Goal: Task Accomplishment & Management: Use online tool/utility

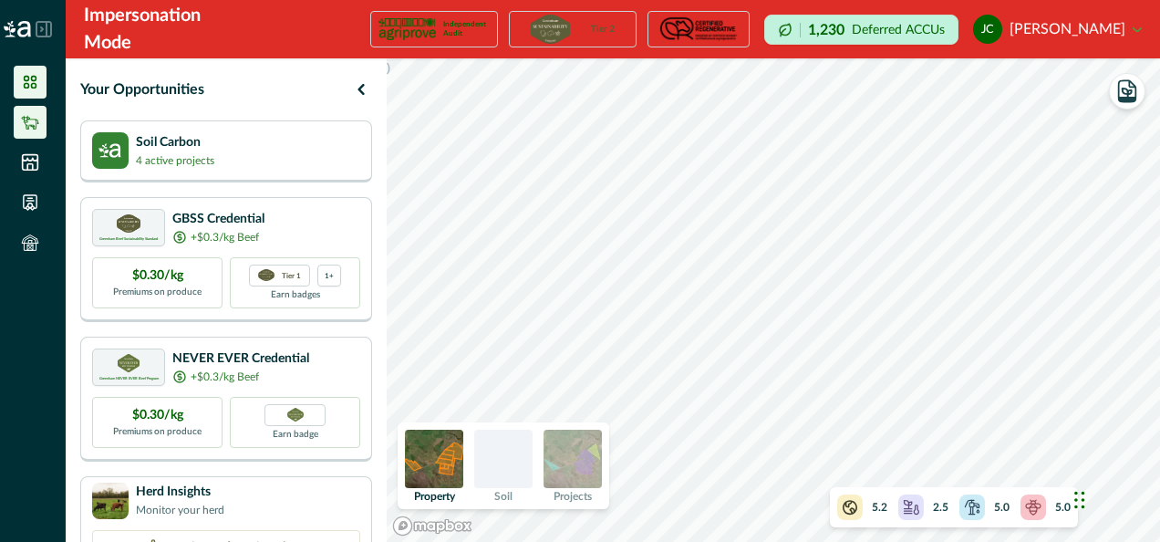
click at [36, 130] on icon at bounding box center [30, 122] width 18 height 18
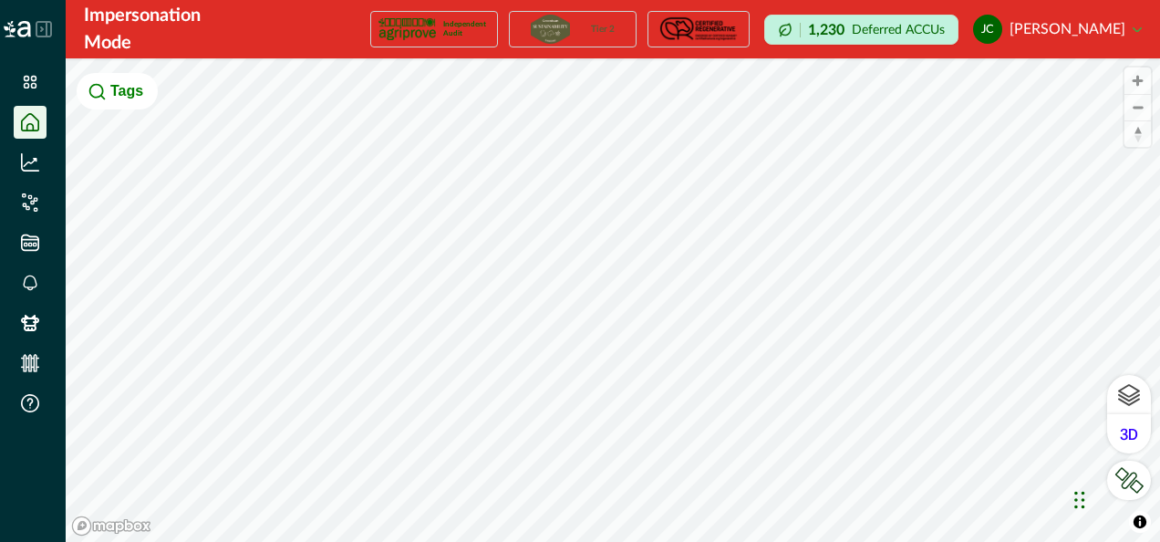
click at [47, 29] on icon at bounding box center [43, 29] width 15 height 15
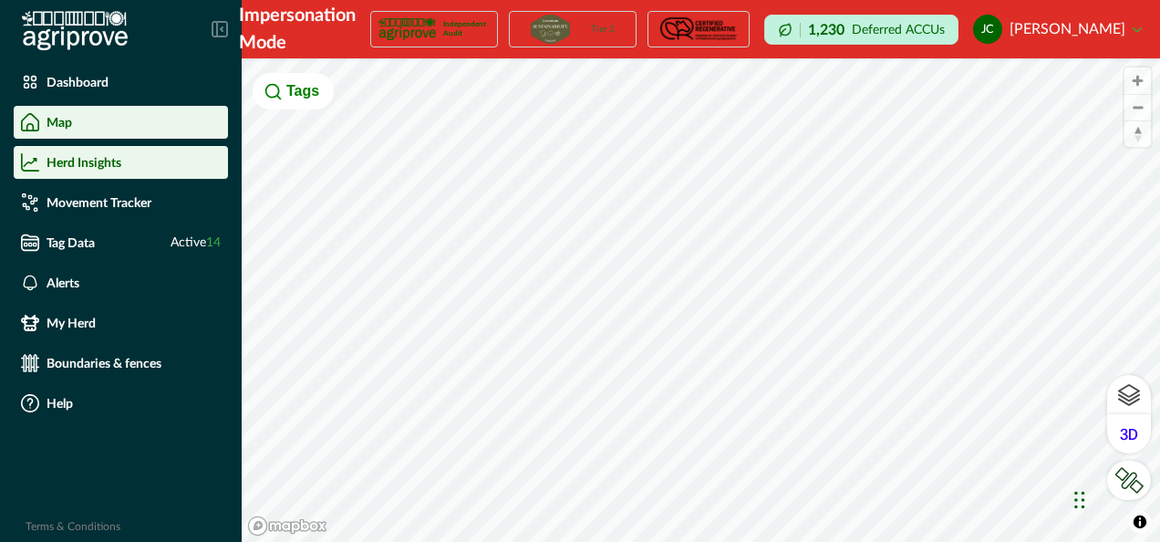
click at [102, 159] on p "Herd Insights" at bounding box center [84, 162] width 75 height 15
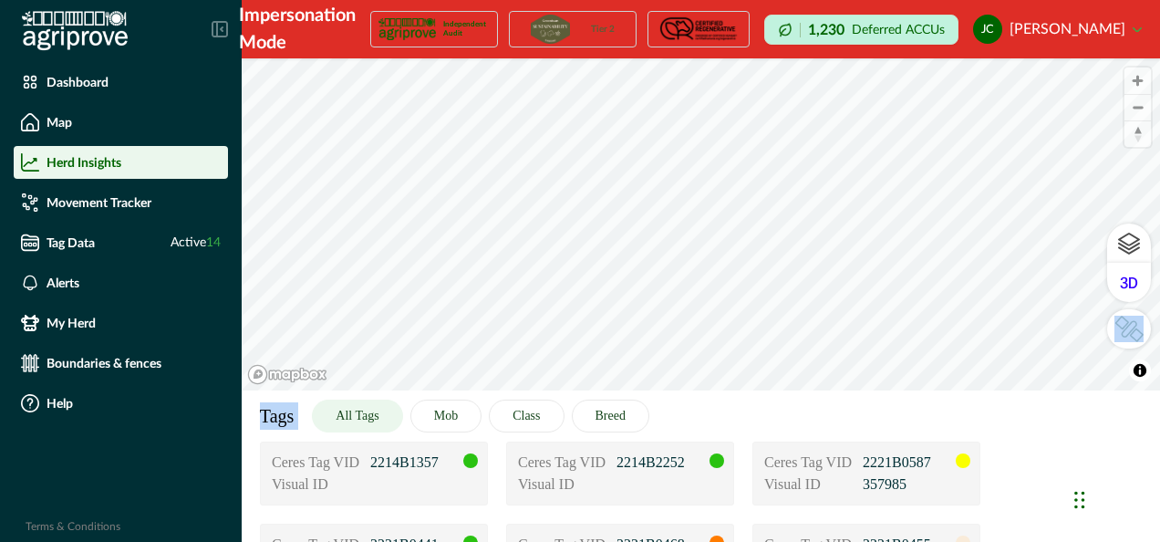
click at [737, 388] on div "© Mapbox © OpenStreetMap Improve this map © Maxar Tags All Tags Mob Class Breed…" at bounding box center [701, 224] width 918 height 332
click at [875, 394] on div "Tags All Tags Mob Class Breed" at bounding box center [701, 415] width 918 height 51
click at [443, 408] on button "Mob" at bounding box center [445, 415] width 71 height 33
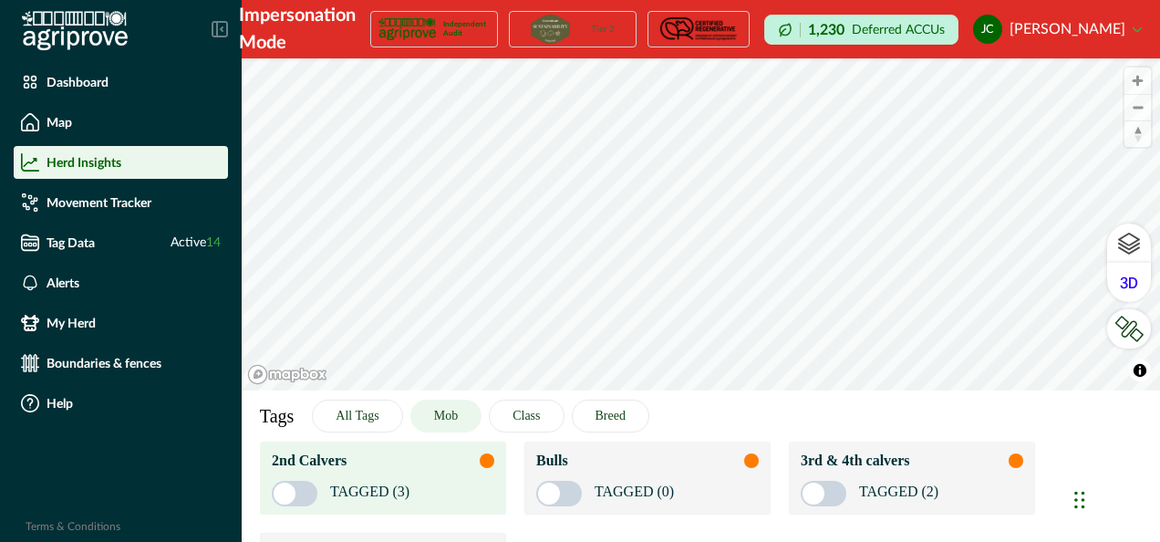
click at [287, 493] on div at bounding box center [295, 494] width 46 height 26
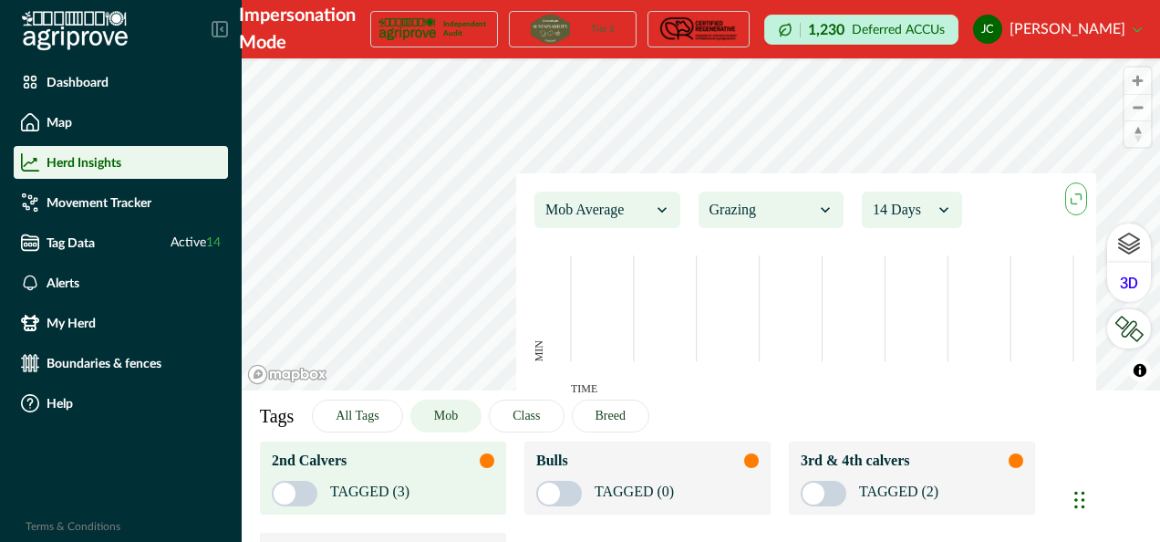
click at [286, 496] on div at bounding box center [295, 494] width 46 height 26
click at [797, 215] on div at bounding box center [762, 210] width 106 height 26
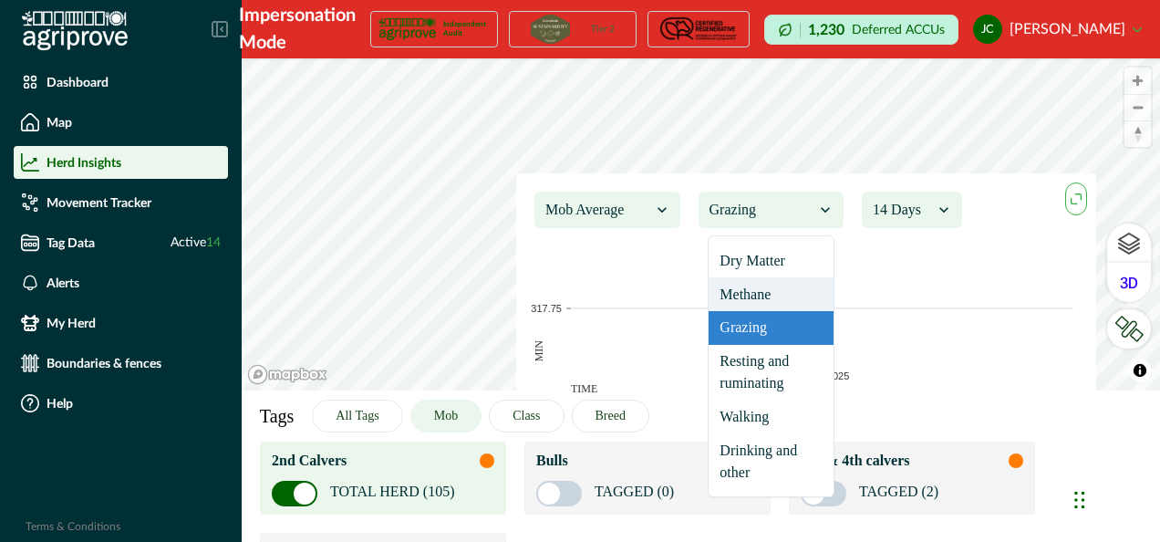
click at [784, 295] on div "Methane" at bounding box center [772, 294] width 126 height 34
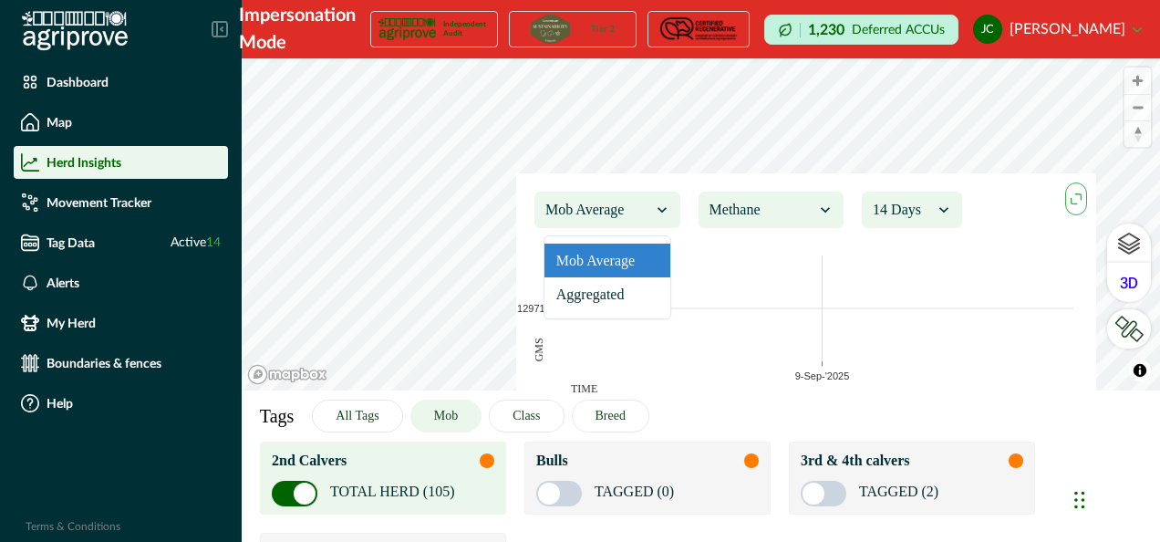
click at [644, 215] on div at bounding box center [598, 210] width 106 height 26
click at [628, 290] on div "Aggregated" at bounding box center [607, 294] width 126 height 34
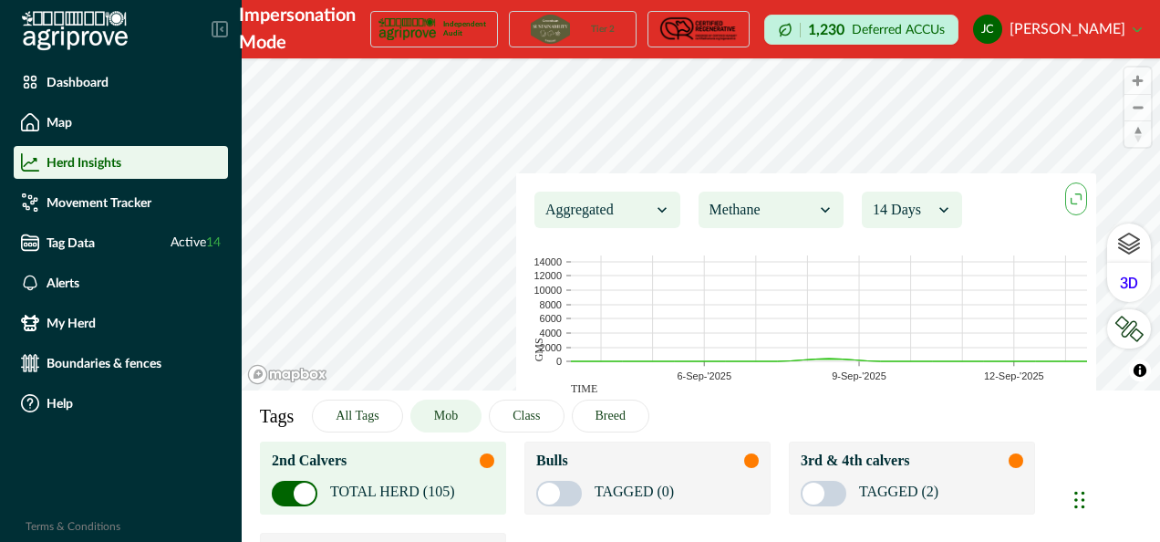
click at [644, 210] on div at bounding box center [598, 210] width 106 height 26
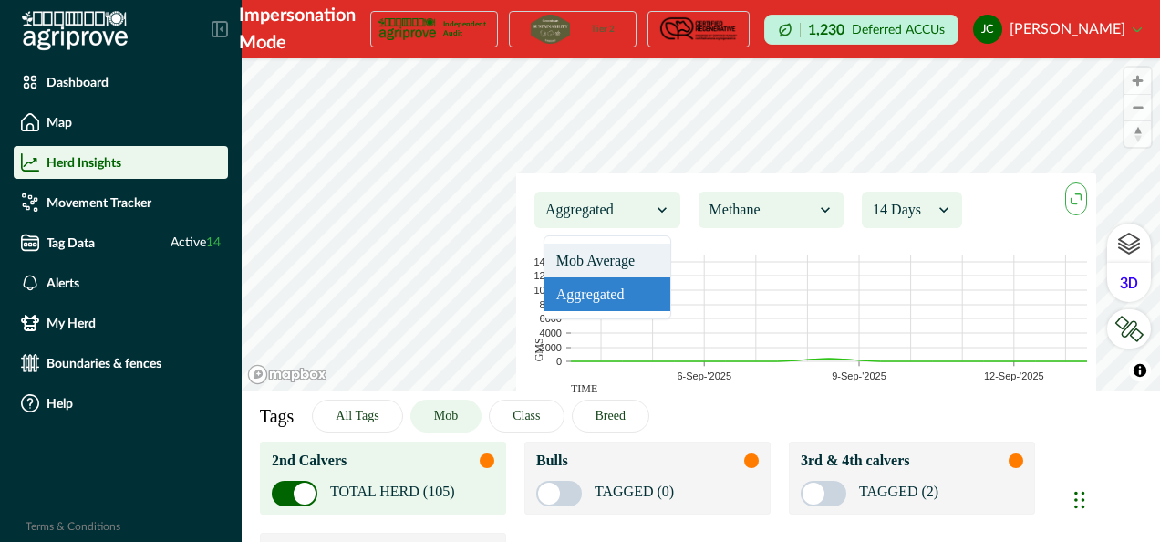
click at [641, 261] on div "Mob Average" at bounding box center [607, 260] width 126 height 34
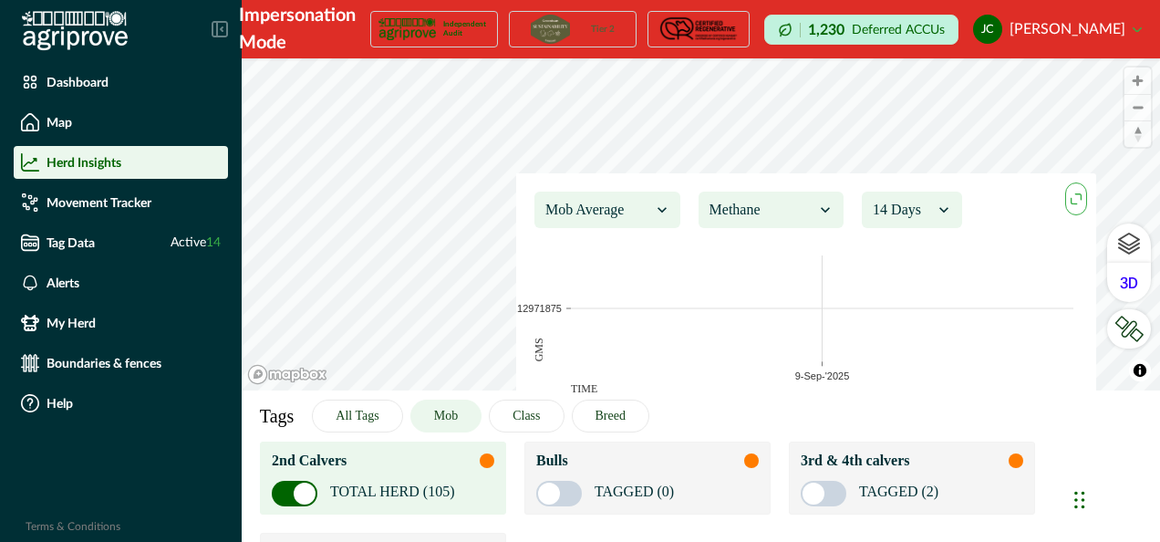
click at [919, 212] on div at bounding box center [903, 210] width 60 height 26
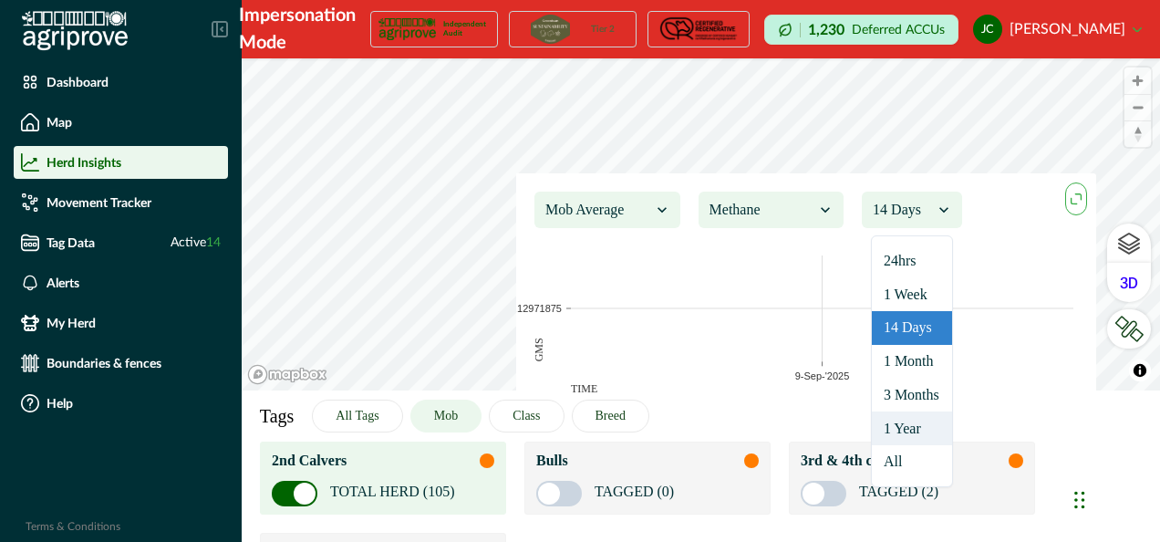
click at [927, 426] on div "1 Year" at bounding box center [912, 428] width 80 height 34
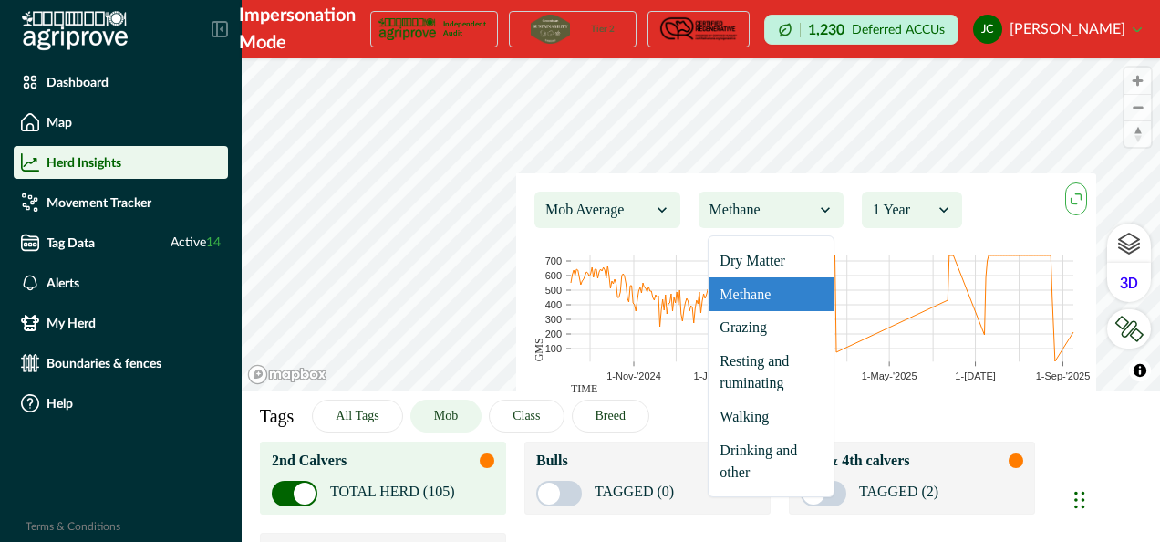
click at [789, 217] on div at bounding box center [762, 210] width 106 height 26
click at [772, 320] on div "Grazing" at bounding box center [772, 328] width 126 height 34
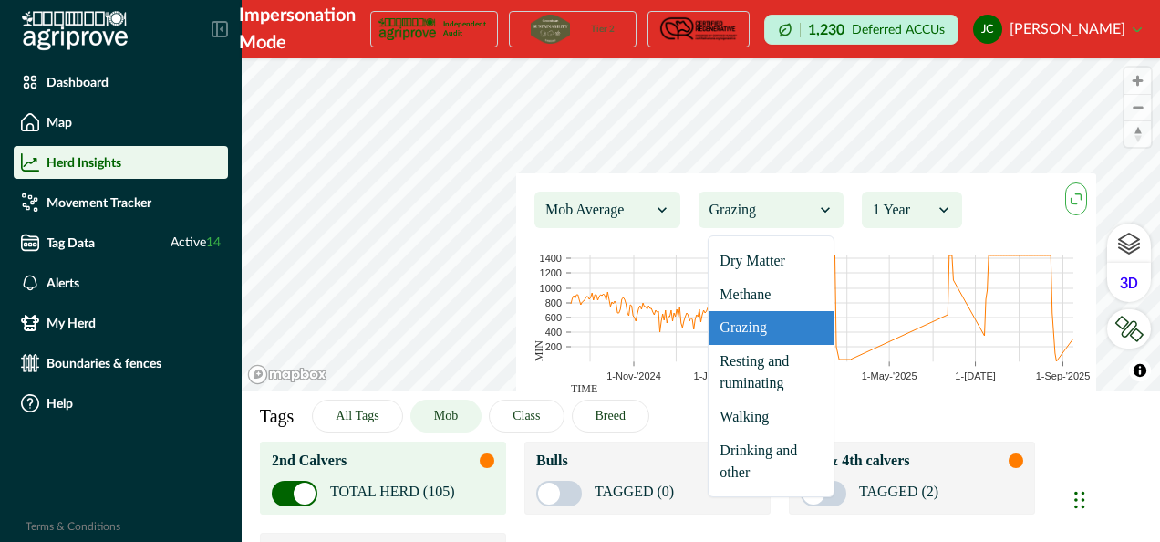
click at [779, 220] on div at bounding box center [762, 210] width 106 height 26
click at [773, 375] on div "Resting and ruminating" at bounding box center [772, 373] width 126 height 56
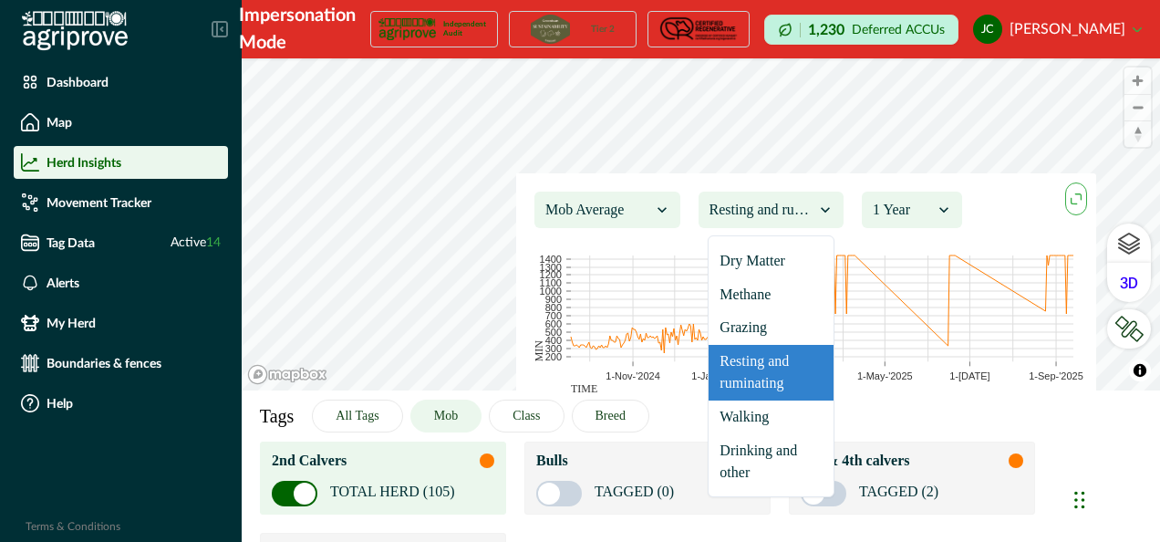
click at [766, 208] on div at bounding box center [762, 210] width 106 height 26
click at [780, 456] on div "Drinking and other" at bounding box center [772, 461] width 126 height 56
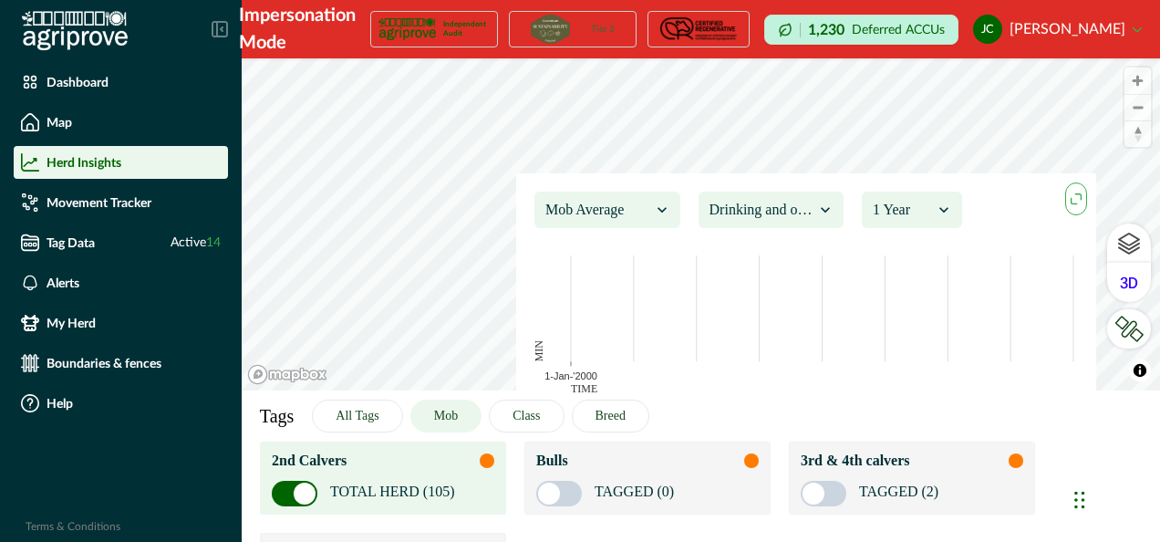
click at [773, 212] on div at bounding box center [762, 210] width 106 height 26
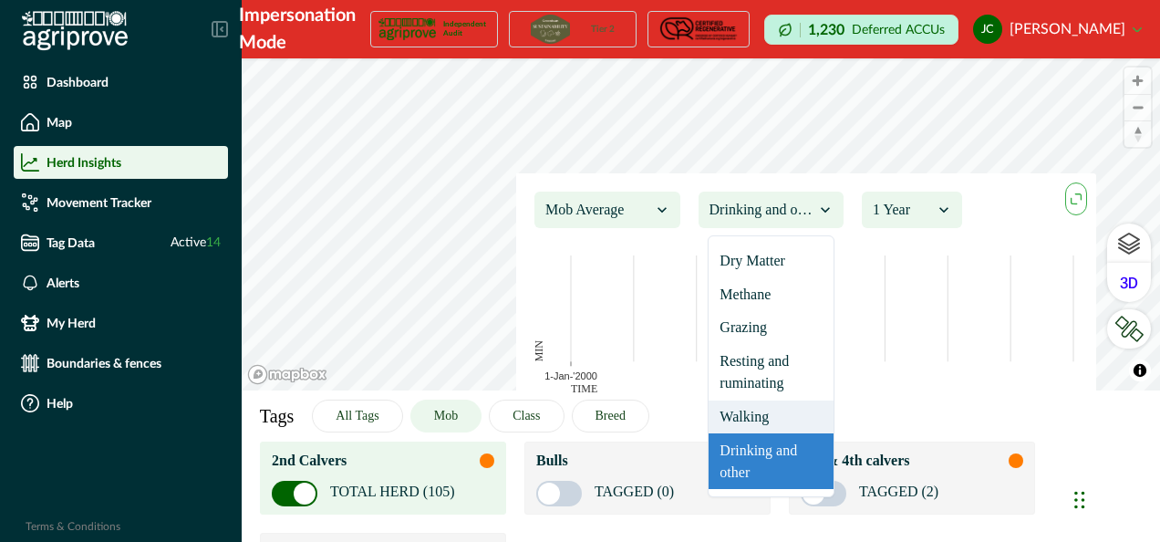
click at [782, 412] on div "Walking" at bounding box center [772, 417] width 126 height 34
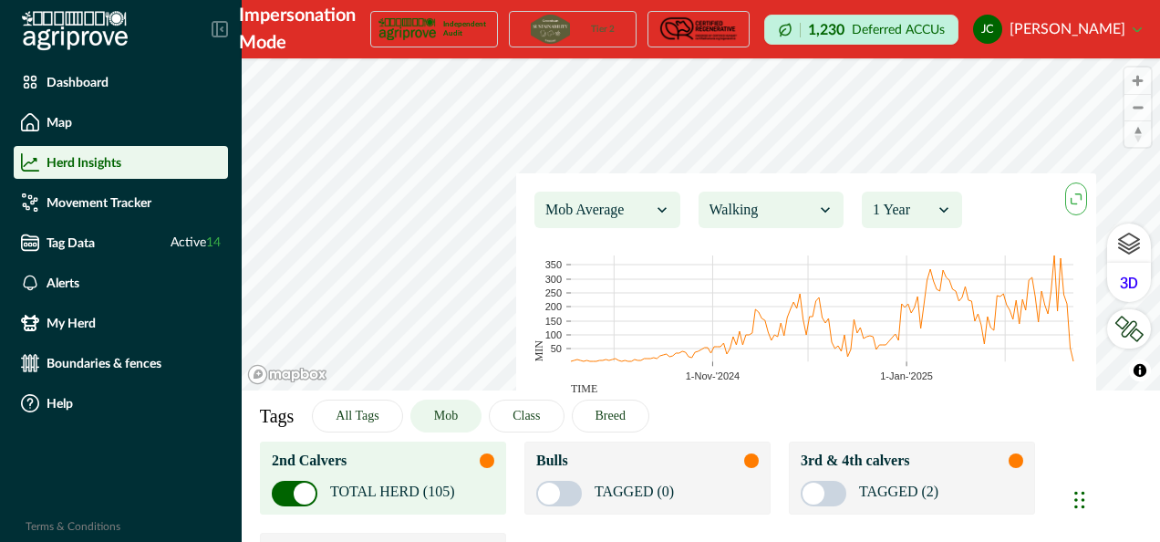
click at [561, 489] on div "2nd Calvers TOTAL HERD (105) Bulls TAGGED (0) 3rd & 4th calvers TAGGED (2) Unjo…" at bounding box center [701, 523] width 882 height 164
click at [458, 419] on button "Mob" at bounding box center [445, 415] width 71 height 33
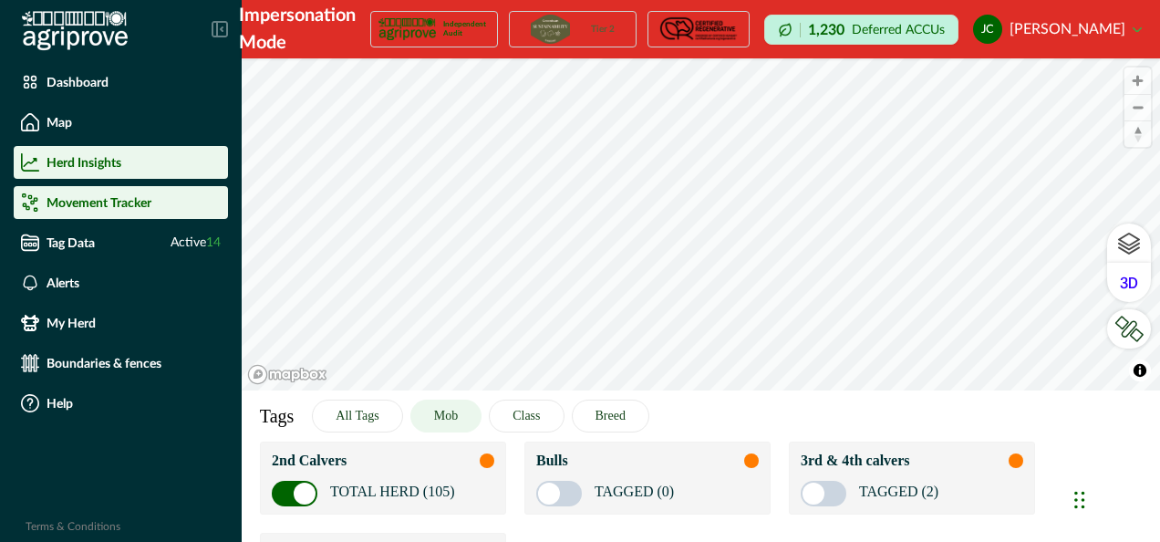
click at [131, 208] on p "Movement Tracker" at bounding box center [99, 202] width 105 height 15
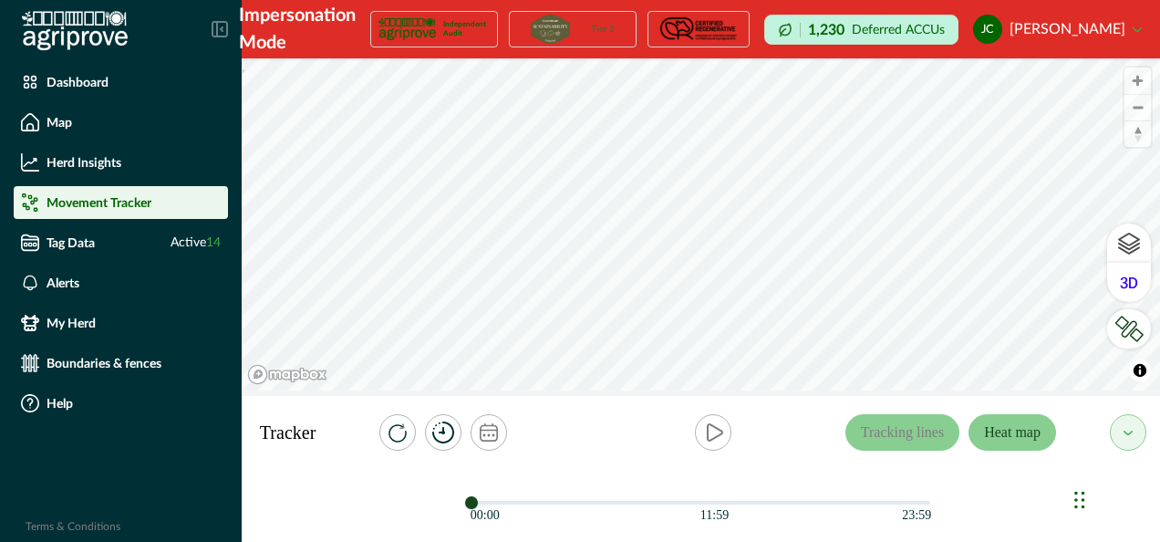
click at [1021, 441] on button "Heat map" at bounding box center [1012, 432] width 88 height 36
click at [710, 433] on icon "play" at bounding box center [713, 432] width 22 height 22
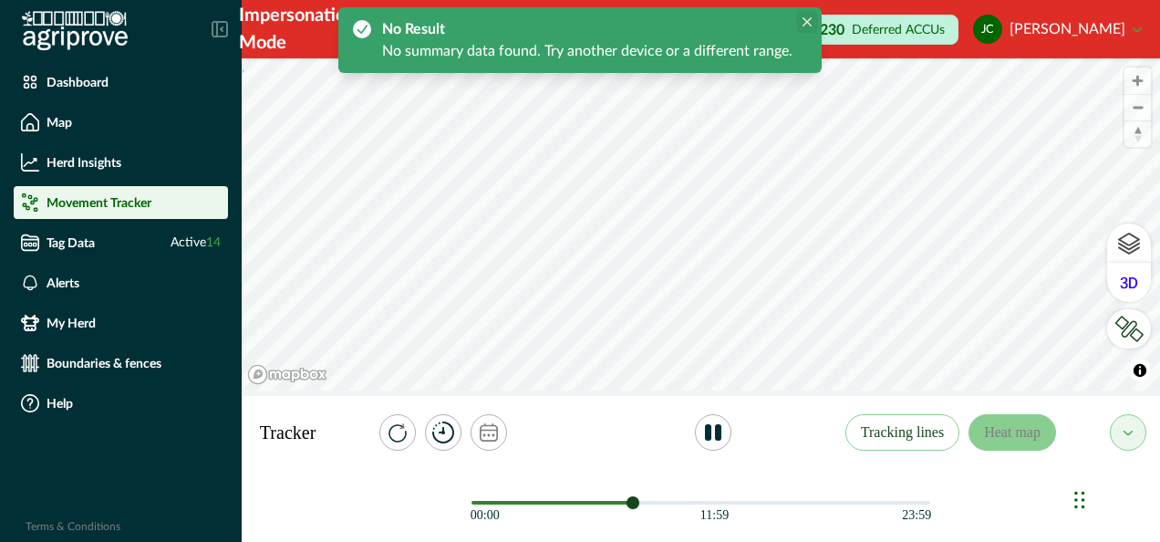
click at [806, 19] on icon "Close" at bounding box center [807, 21] width 9 height 9
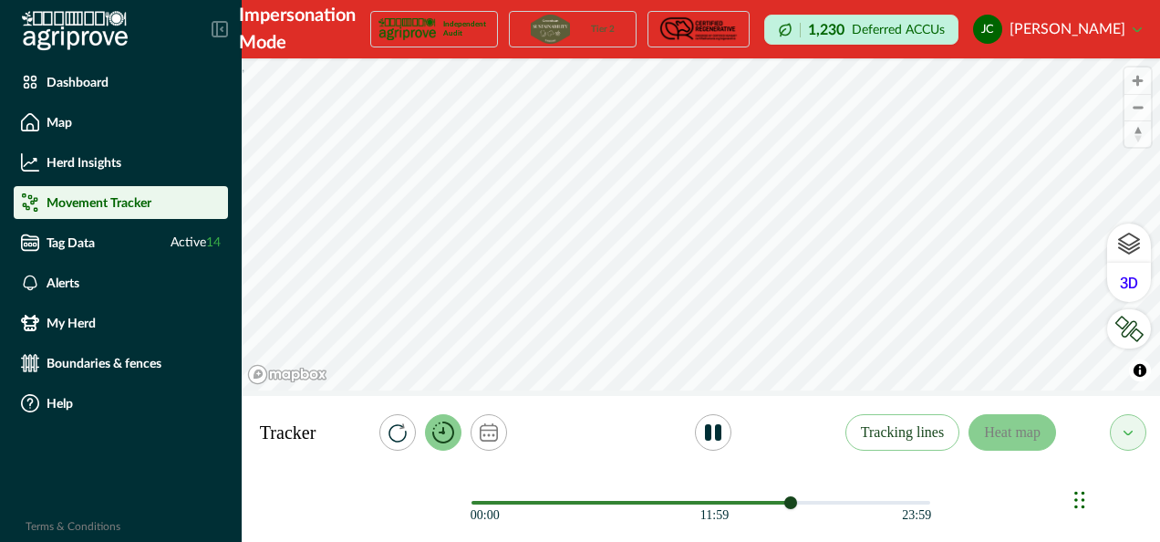
click at [438, 434] on icon "timer" at bounding box center [443, 432] width 22 height 22
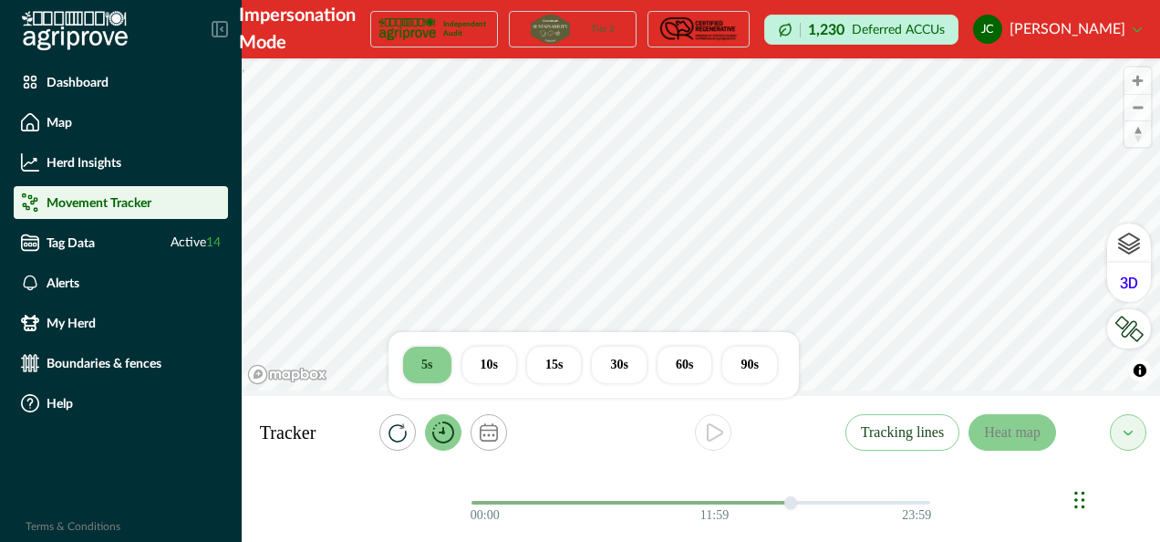
click at [747, 367] on button "90s" at bounding box center [749, 365] width 54 height 36
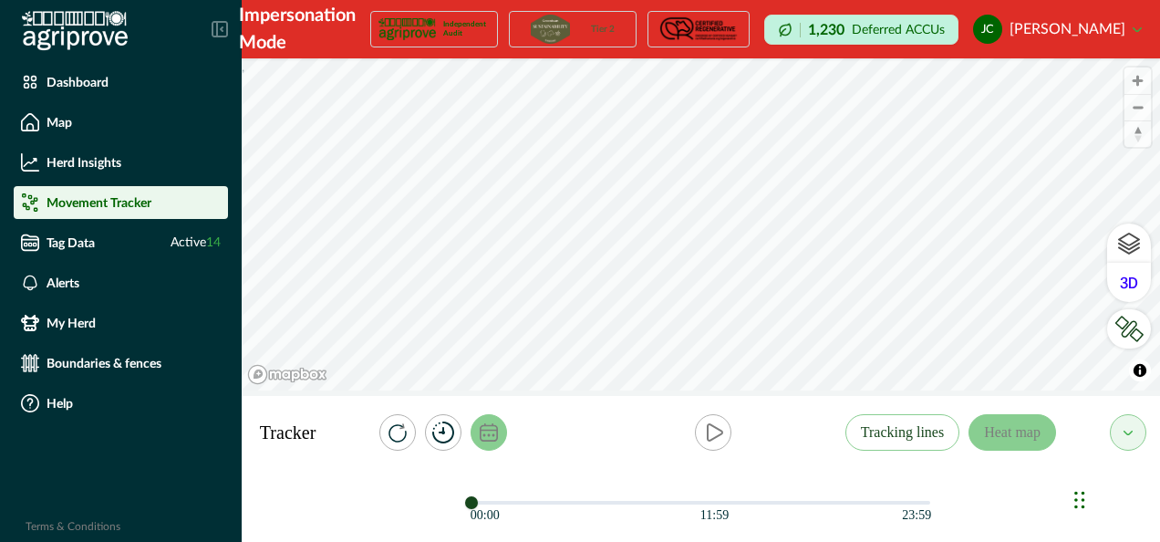
click at [503, 436] on button "calendar" at bounding box center [489, 432] width 36 height 36
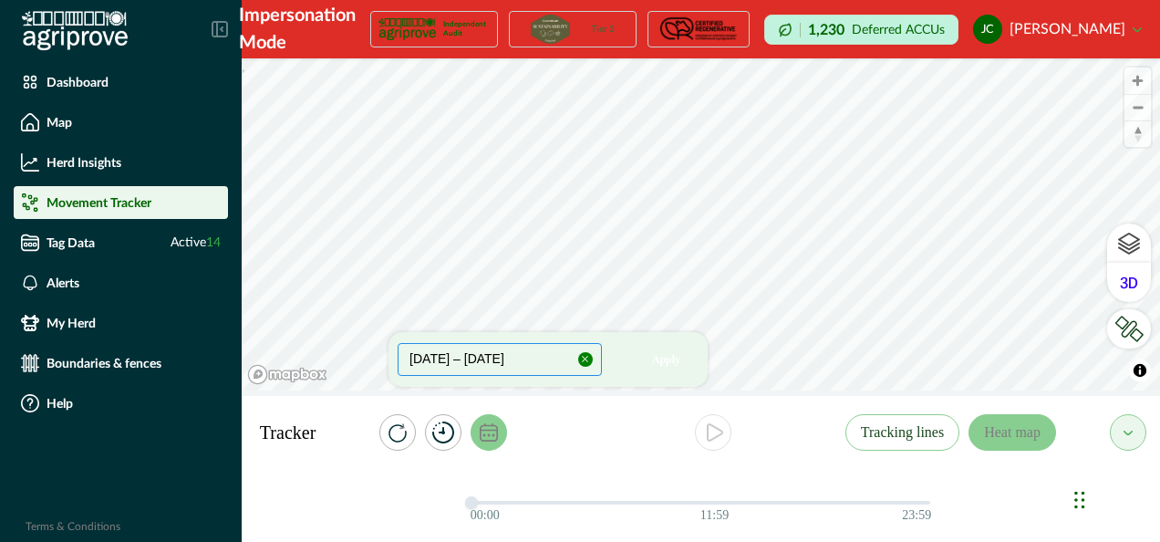
click at [563, 359] on button "[DATE] – [DATE]" at bounding box center [500, 359] width 204 height 33
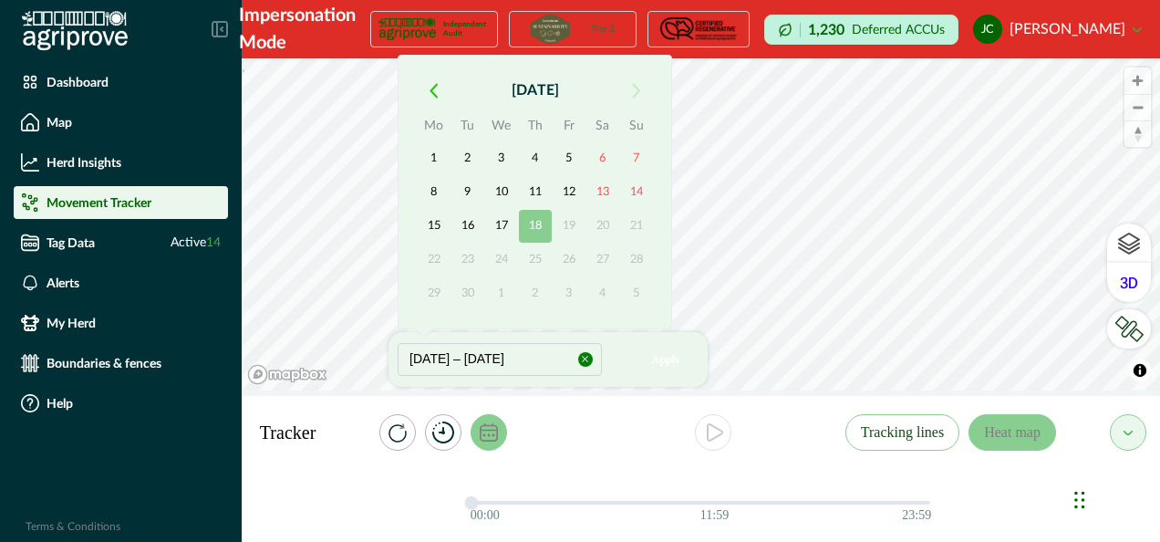
click at [437, 91] on button "button" at bounding box center [433, 90] width 33 height 33
click at [437, 116] on th "Mo" at bounding box center [434, 129] width 34 height 26
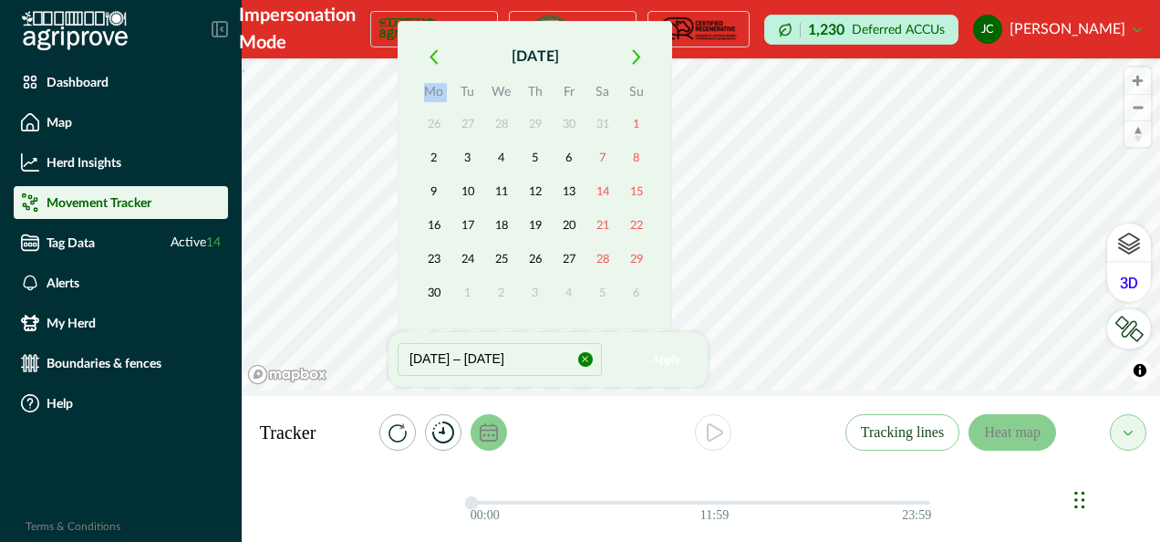
click at [437, 91] on th "Mo" at bounding box center [434, 95] width 34 height 26
drag, startPoint x: 437, startPoint y: 91, endPoint x: 430, endPoint y: 60, distance: 31.7
click at [430, 60] on icon "button" at bounding box center [434, 57] width 8 height 16
click at [430, 58] on div "[DATE] Mo Tu We Th Fr Sa Su 26 27 28 29 30 31 1 2 3 4 5 6 7 8 9 10 11 12 13 14 …" at bounding box center [535, 175] width 274 height 308
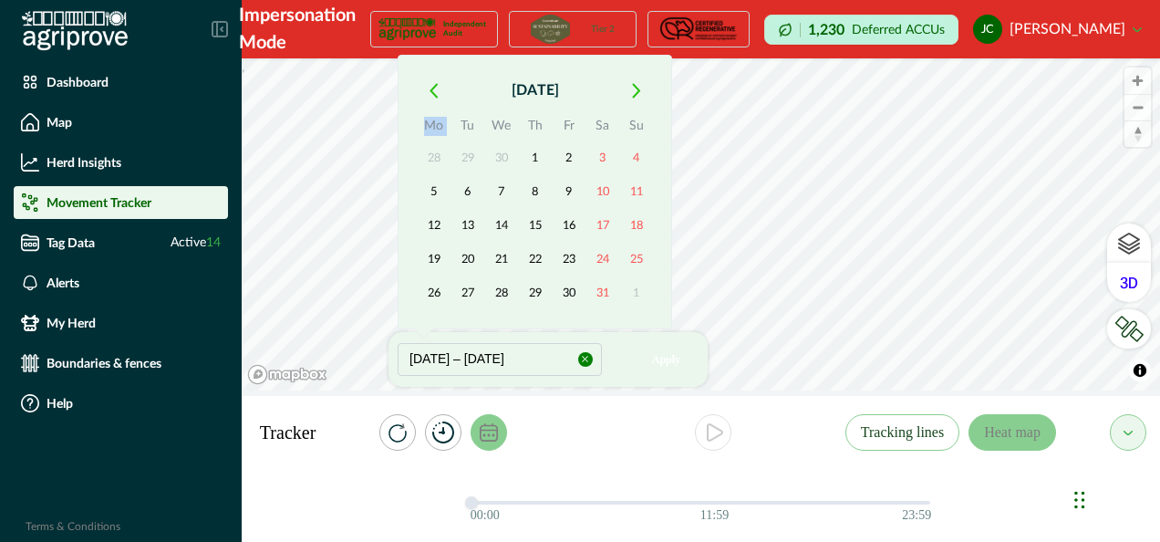
drag, startPoint x: 430, startPoint y: 58, endPoint x: 431, endPoint y: 95, distance: 36.5
click at [431, 95] on icon "button" at bounding box center [434, 91] width 8 height 16
click at [431, 93] on icon "button" at bounding box center [434, 91] width 8 height 16
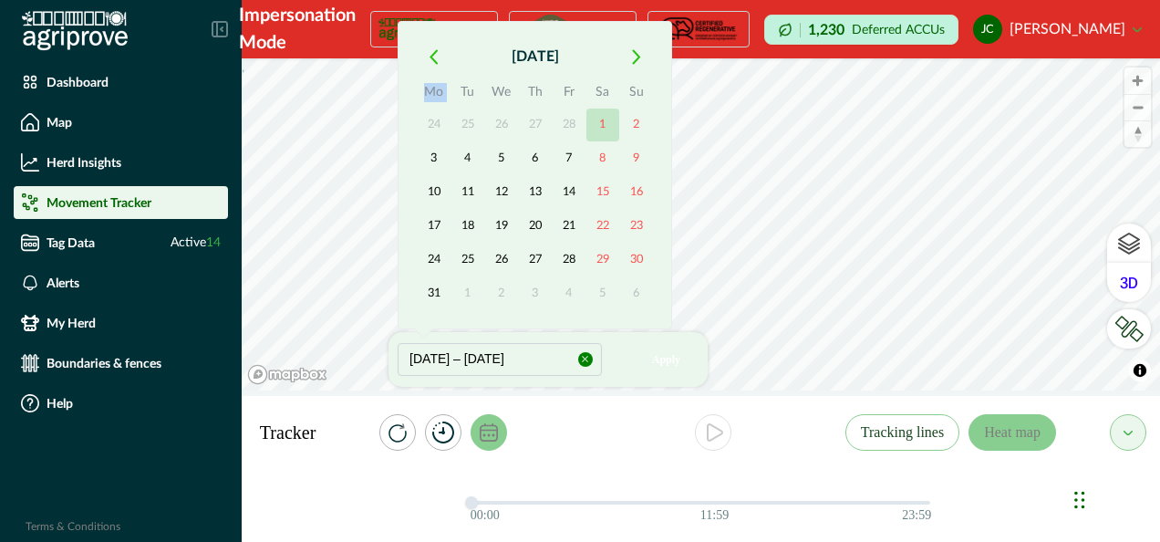
click at [605, 118] on button "1" at bounding box center [602, 125] width 33 height 33
click at [637, 57] on icon "button" at bounding box center [636, 57] width 9 height 16
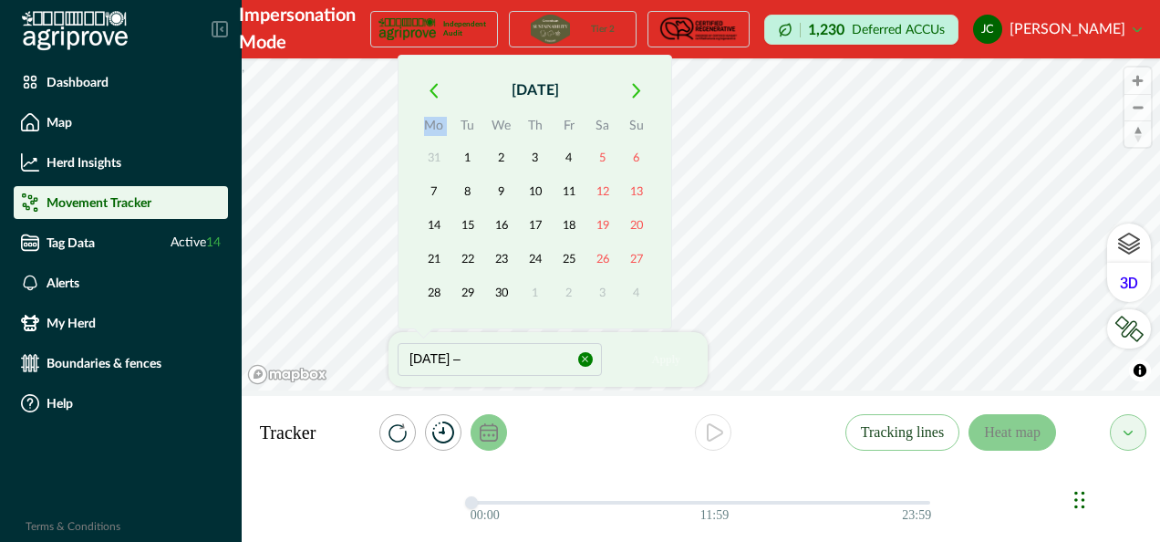
click at [637, 57] on div "[DATE] Mo Tu We Th Fr Sa Su 31 1 2 3 4 5 6 7 8 9 10 11 12 13 14 15 16 17 18 19 …" at bounding box center [535, 192] width 274 height 274
drag, startPoint x: 637, startPoint y: 57, endPoint x: 634, endPoint y: 89, distance: 32.9
click at [634, 89] on icon "button" at bounding box center [636, 91] width 9 height 16
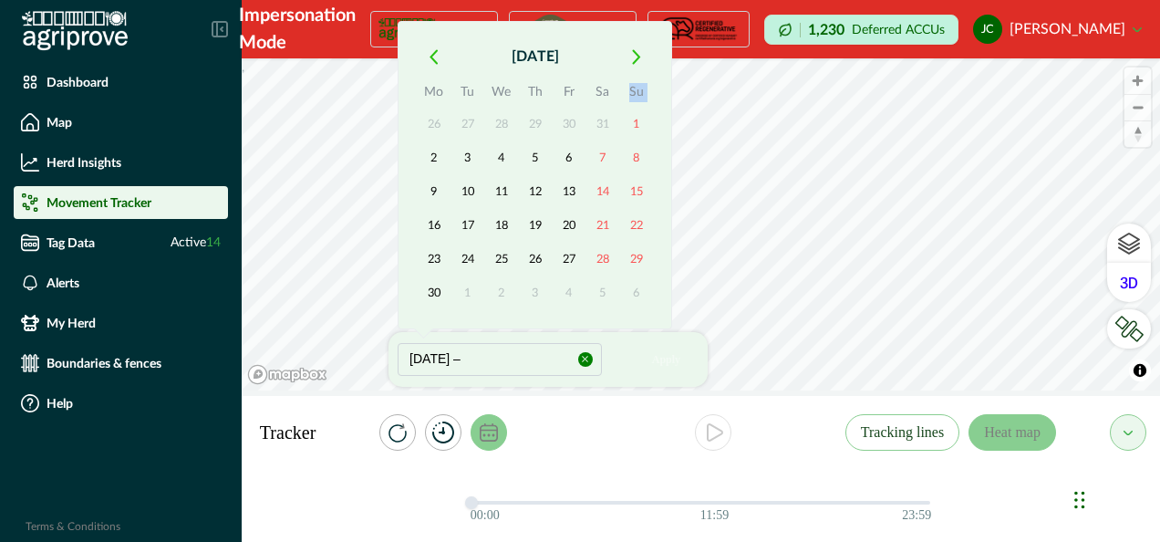
click at [634, 89] on th "Su" at bounding box center [636, 95] width 34 height 26
drag, startPoint x: 634, startPoint y: 89, endPoint x: 633, endPoint y: 62, distance: 27.4
click at [633, 62] on icon "button" at bounding box center [636, 57] width 9 height 16
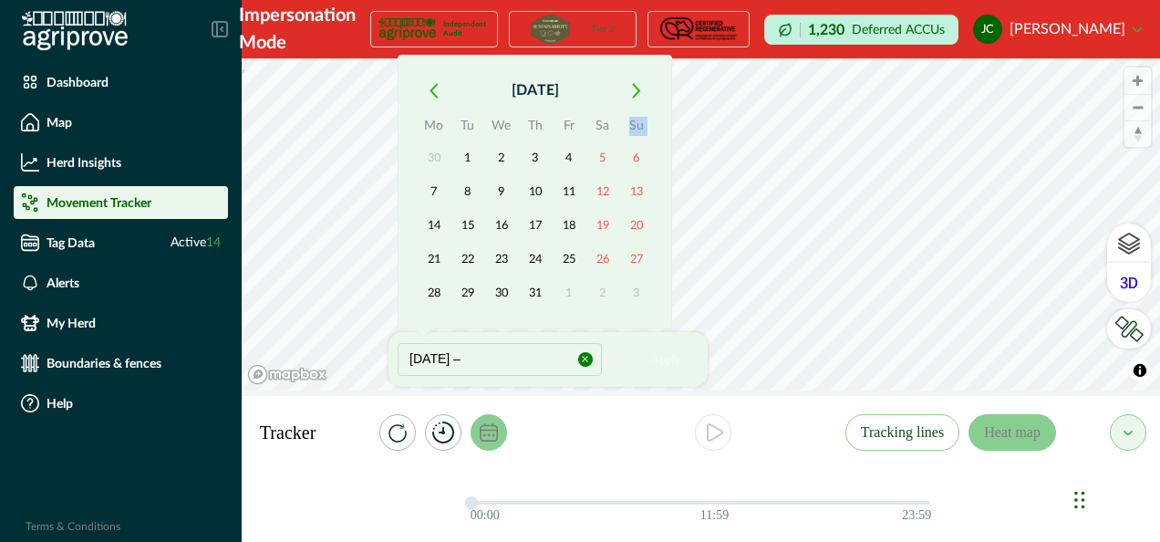
click at [633, 88] on icon "button" at bounding box center [636, 91] width 9 height 16
drag, startPoint x: 633, startPoint y: 88, endPoint x: 532, endPoint y: 217, distance: 164.4
click at [532, 217] on button "18" at bounding box center [535, 226] width 33 height 33
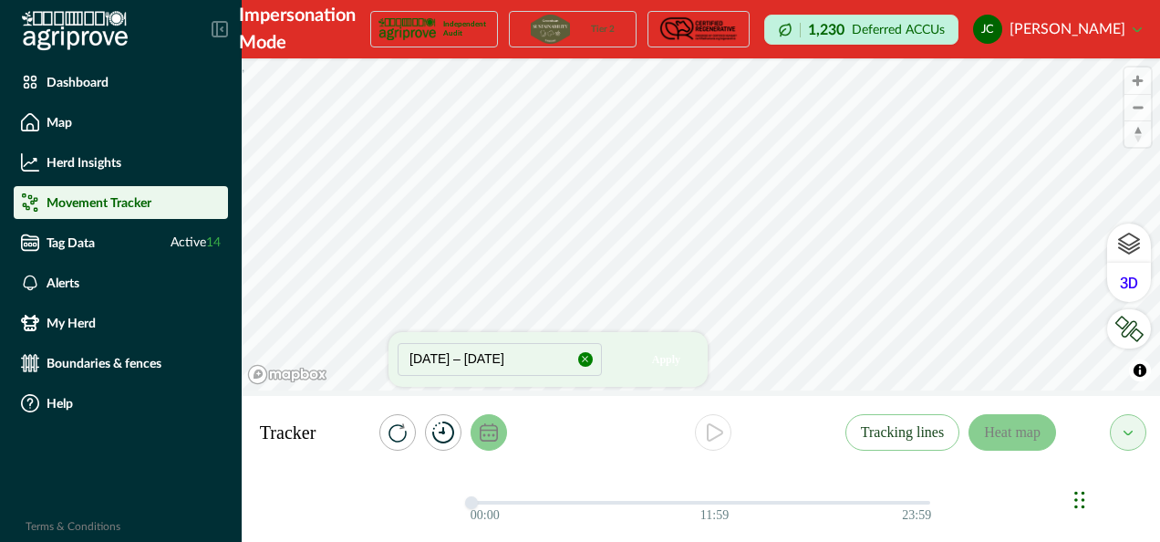
click at [583, 447] on div at bounding box center [713, 432] width 264 height 36
click at [622, 364] on div "[DATE] – [DATE] Apply" at bounding box center [548, 359] width 301 height 36
click at [675, 367] on button "Apply" at bounding box center [666, 359] width 65 height 36
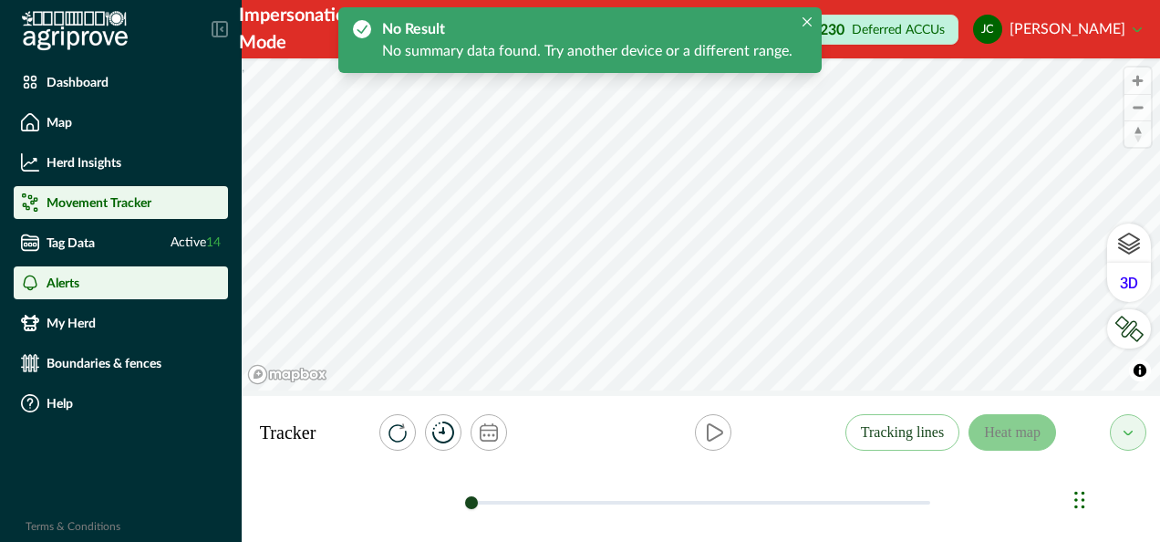
click at [144, 275] on div "Alerts" at bounding box center [121, 283] width 200 height 18
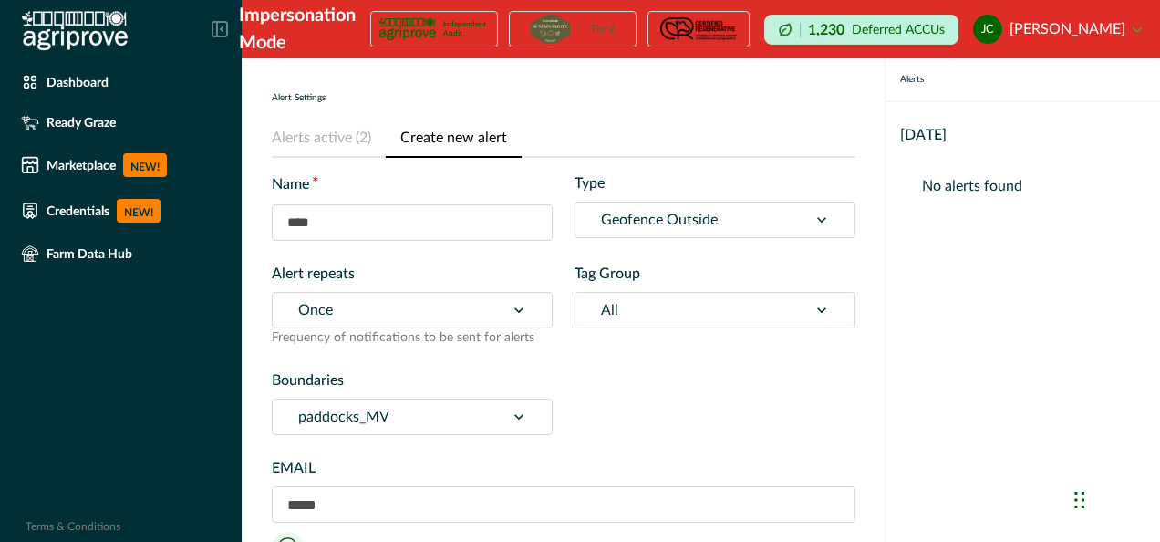
click at [441, 146] on button "Create new alert" at bounding box center [454, 138] width 136 height 38
click at [647, 219] on div at bounding box center [691, 220] width 181 height 26
click at [647, 218] on div at bounding box center [691, 220] width 181 height 26
click at [223, 24] on icon at bounding box center [220, 29] width 16 height 16
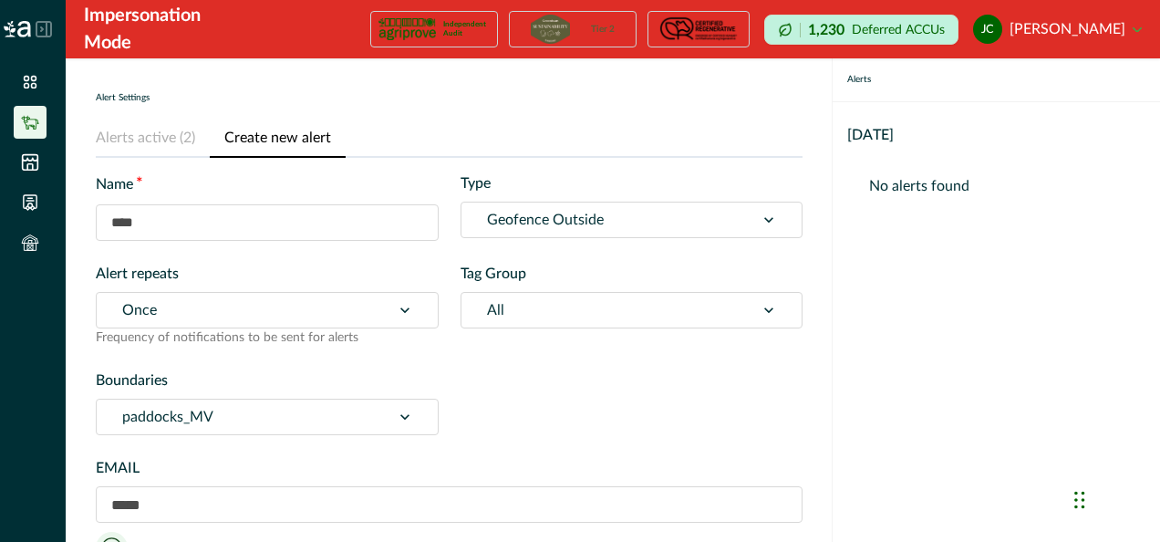
click at [43, 126] on li at bounding box center [30, 122] width 33 height 33
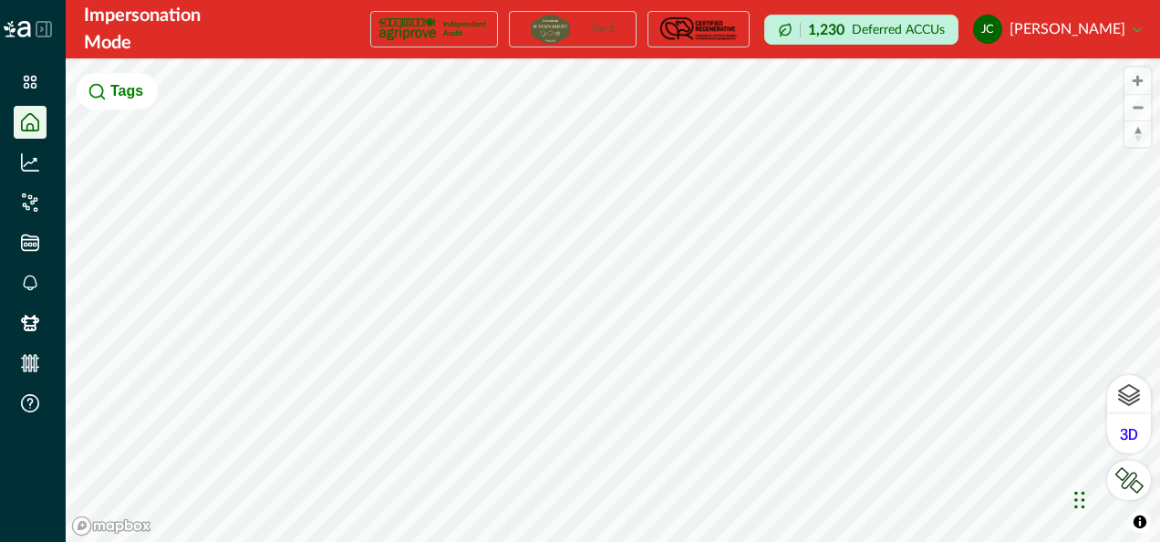
click at [119, 96] on button "Tags" at bounding box center [117, 91] width 81 height 36
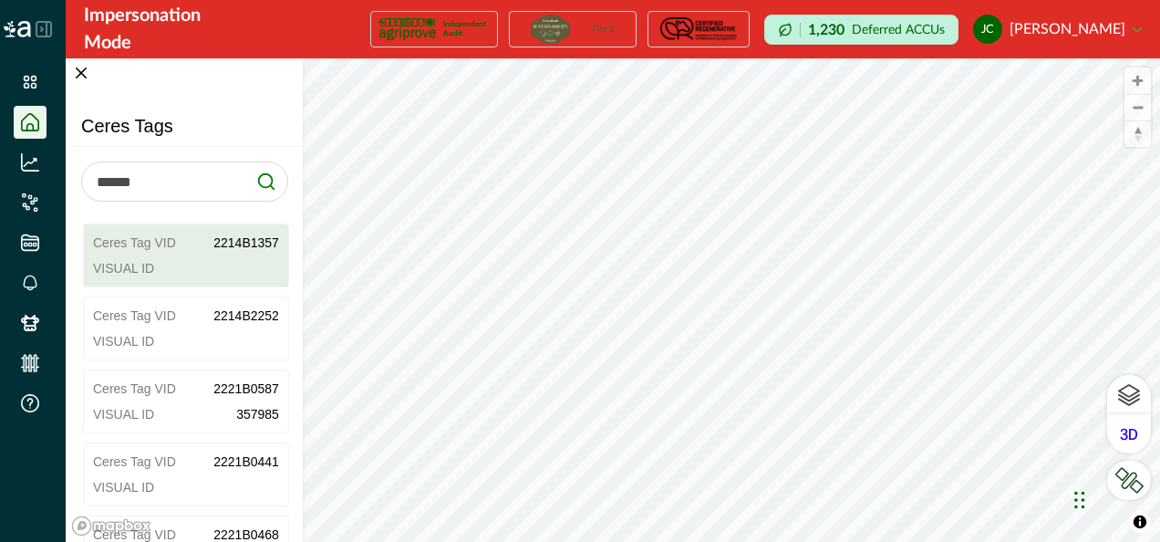
click at [204, 259] on div "Visual ID" at bounding box center [186, 268] width 186 height 18
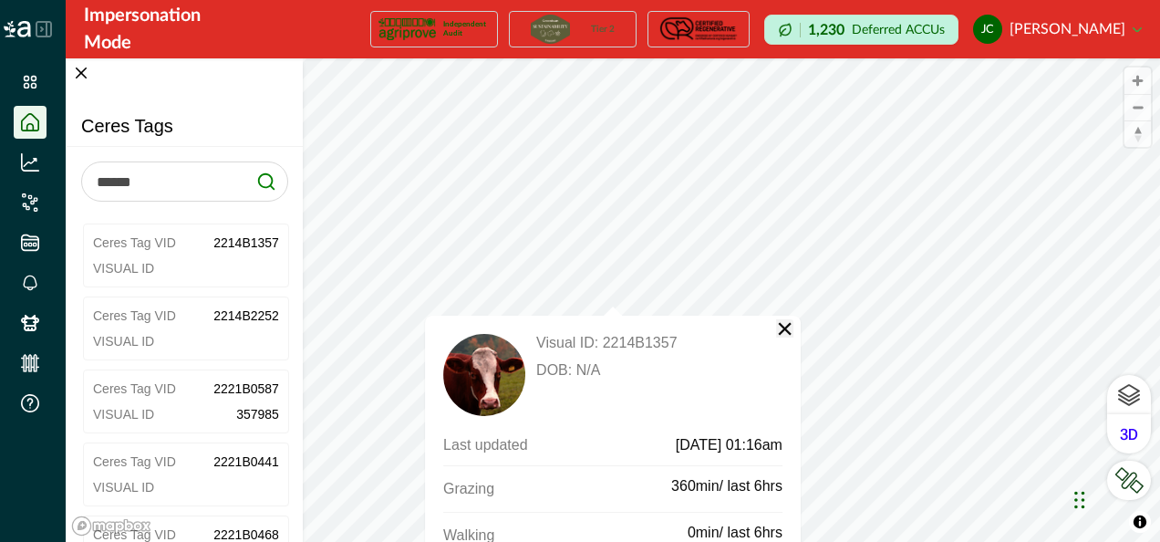
click at [783, 329] on button "×" at bounding box center [784, 328] width 17 height 18
